Goal: Task Accomplishment & Management: Manage account settings

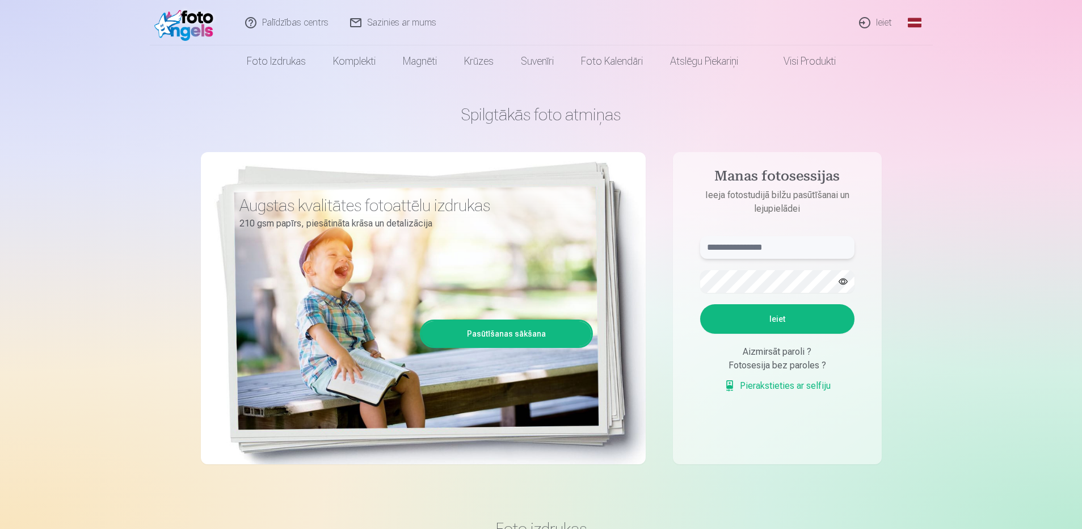
click at [768, 247] on input "text" at bounding box center [777, 247] width 154 height 23
type input "******"
click at [790, 323] on button "Ieiet" at bounding box center [777, 318] width 154 height 29
click at [845, 275] on button "button" at bounding box center [843, 282] width 22 height 22
